Goal: Task Accomplishment & Management: Use online tool/utility

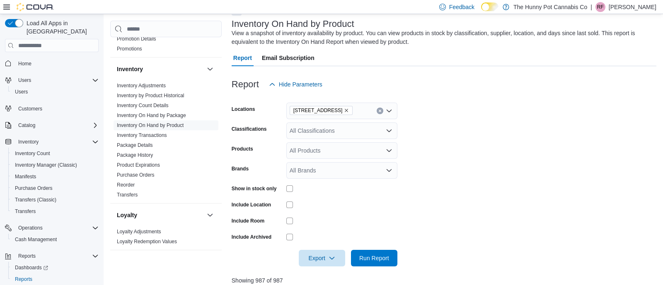
scroll to position [49, 0]
click at [370, 265] on span "Run Report" at bounding box center [374, 257] width 36 height 17
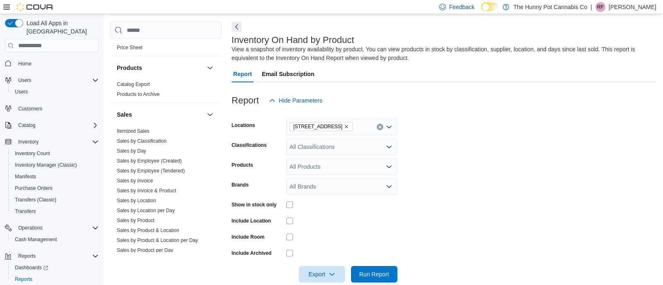
scroll to position [424, 0]
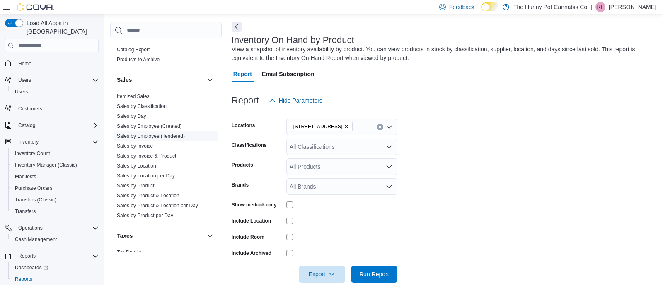
click at [176, 135] on link "Sales by Employee (Tendered)" at bounding box center [151, 136] width 68 height 6
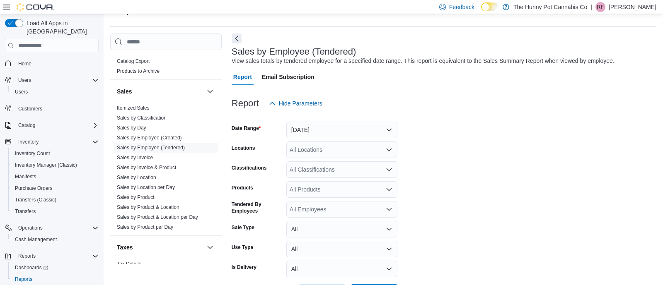
scroll to position [19, 0]
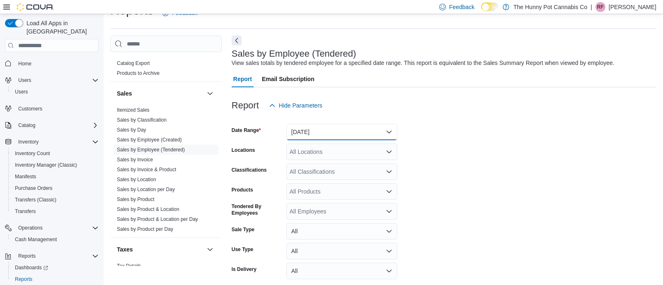
click at [327, 136] on button "[DATE]" at bounding box center [341, 132] width 111 height 17
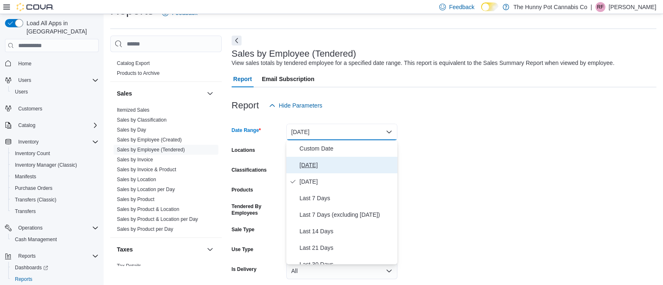
click at [344, 168] on span "[DATE]" at bounding box center [346, 165] width 94 height 10
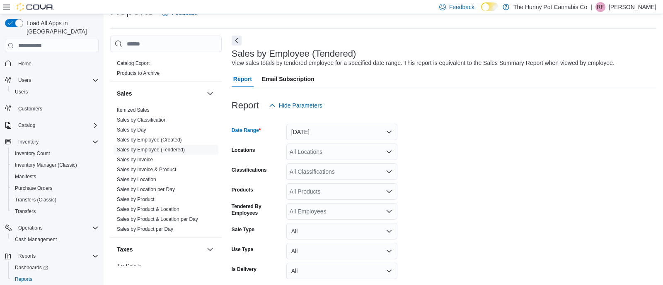
click at [343, 150] on div "All Locations" at bounding box center [341, 152] width 111 height 17
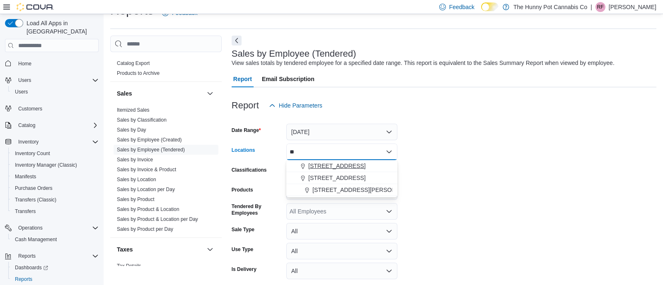
type input "**"
click at [342, 169] on span "[STREET_ADDRESS]" at bounding box center [336, 166] width 57 height 8
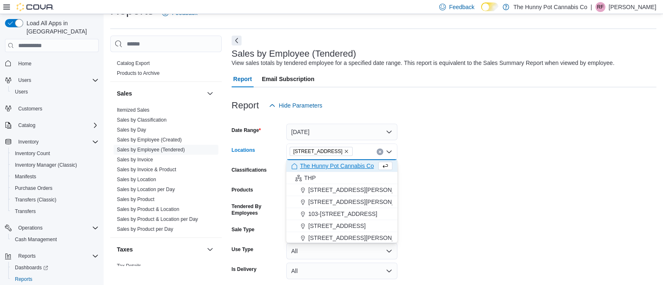
click at [422, 173] on form "Date Range [DATE] Locations [STREET_ADDRESS] Selected. [STREET_ADDRESS] Backspa…" at bounding box center [443, 208] width 424 height 189
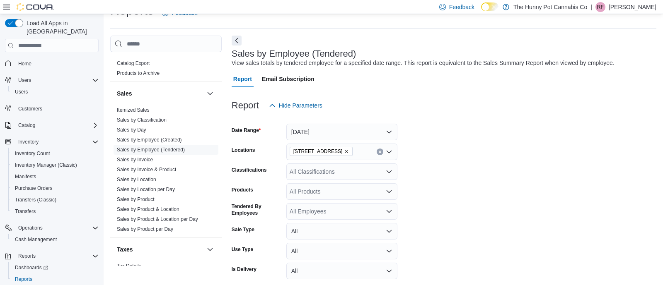
scroll to position [53, 0]
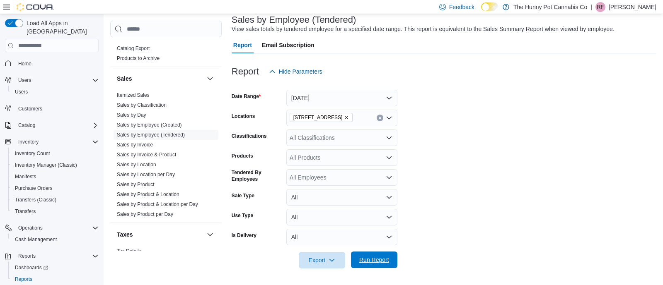
click at [374, 258] on span "Run Report" at bounding box center [374, 260] width 30 height 8
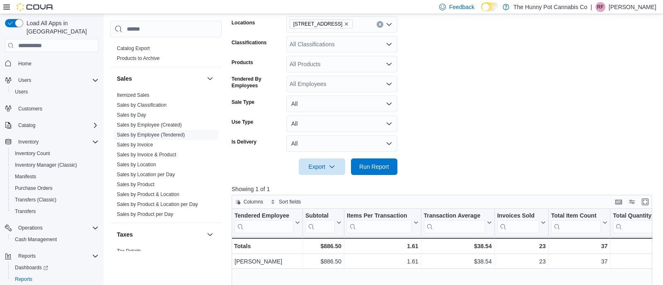
scroll to position [145, 0]
